Goal: Task Accomplishment & Management: Use online tool/utility

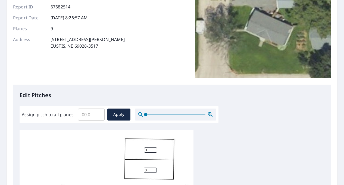
scroll to position [63, 0]
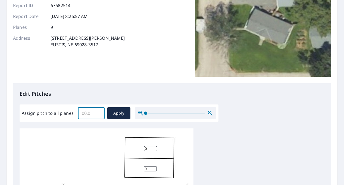
click at [88, 111] on input "Assign pitch to all planes" at bounding box center [91, 112] width 27 height 15
type input "3"
click at [114, 112] on span "Apply" at bounding box center [119, 113] width 14 height 7
type input "3"
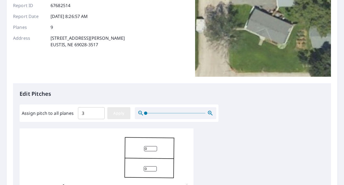
type input "3"
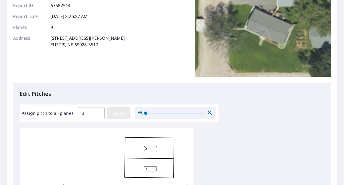
type input "3"
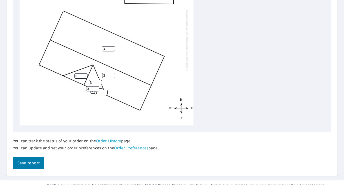
scroll to position [239, 0]
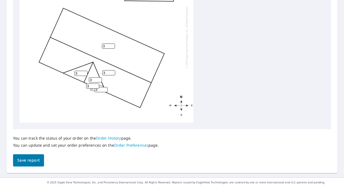
click at [29, 161] on span "Save report" at bounding box center [28, 160] width 22 height 7
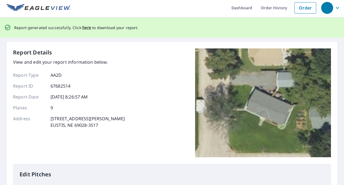
scroll to position [0, 0]
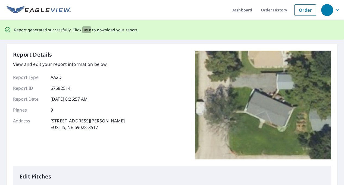
click at [84, 29] on span "here" at bounding box center [86, 29] width 9 height 7
